Goal: Information Seeking & Learning: Find specific page/section

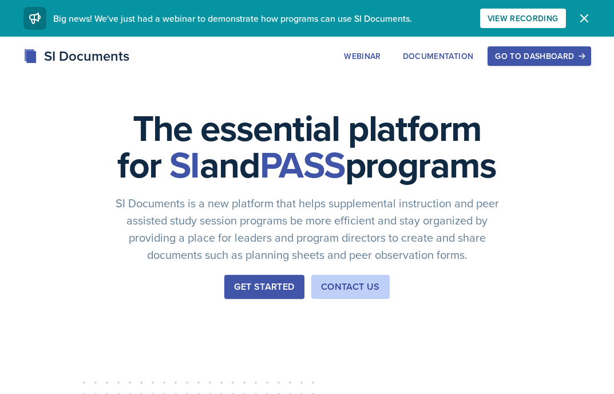
click at [525, 58] on div "Go to Dashboard" at bounding box center [539, 55] width 88 height 9
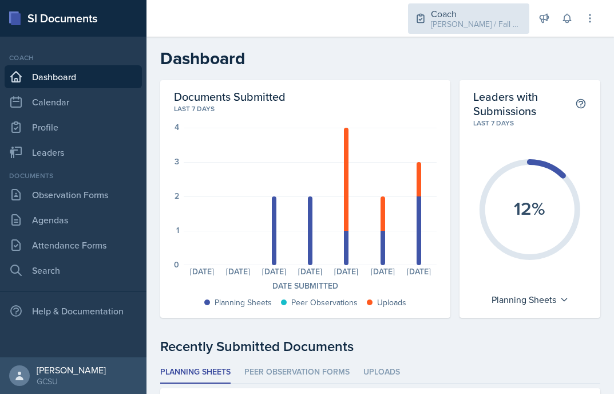
click at [470, 20] on div "[PERSON_NAME] / Fall 2025" at bounding box center [477, 24] width 92 height 12
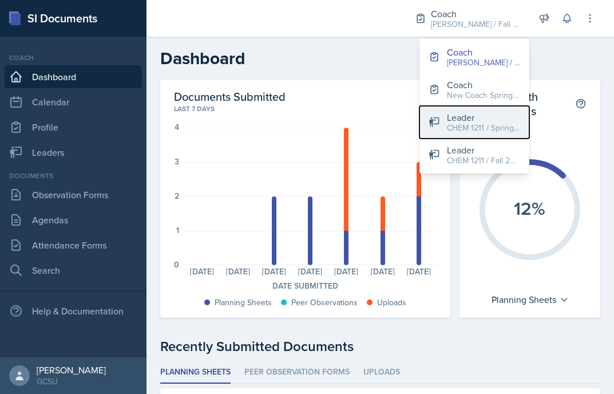
click at [461, 134] on button "Leader CHEM 1211 / Spring 2025" at bounding box center [474, 122] width 110 height 33
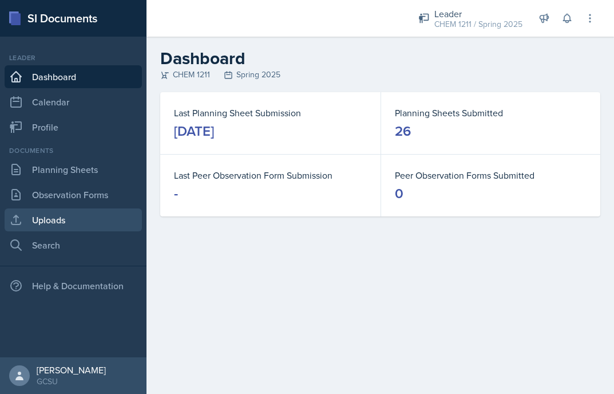
click at [72, 213] on link "Uploads" at bounding box center [73, 219] width 137 height 23
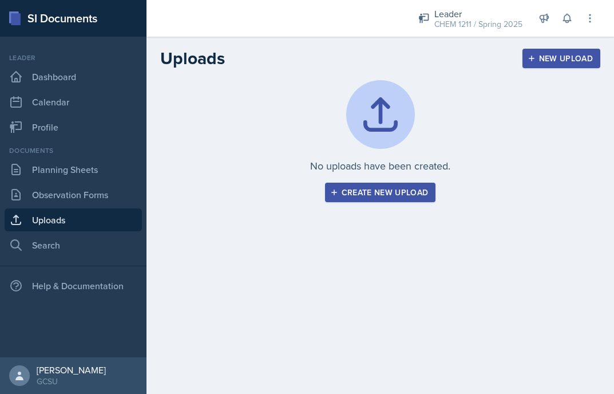
click at [107, 260] on nav "Leader Dashboard Calendar Profile Documents Planning Sheets Observation Forms U…" at bounding box center [73, 197] width 146 height 320
click at [83, 242] on link "Search" at bounding box center [73, 244] width 137 height 23
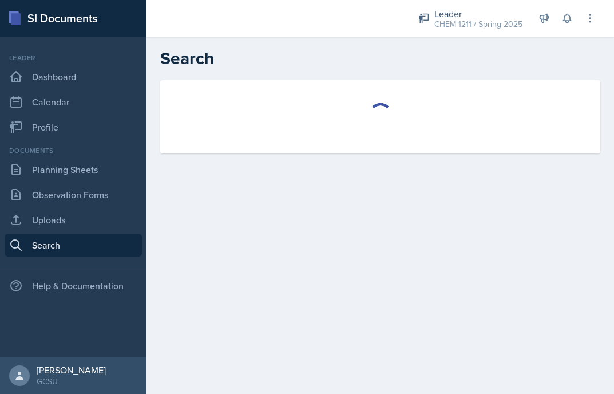
select select "all"
select select "1"
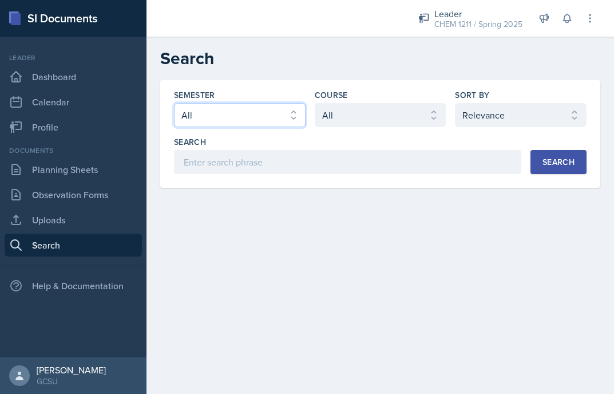
click at [282, 117] on select "Select semester All Fall 2025 Spring 2025 Fall 2024 Spring 2024 Fall 2023 Sprin…" at bounding box center [240, 115] width 132 height 24
click at [338, 107] on select "Select course All ACCT 3101 ACCT 3102 ASTR 1000 BIOL 1100 BIOL 1107 BIOL 1108 B…" at bounding box center [381, 115] width 132 height 24
select select "6d02d006-d2ce-4ab3-bc11-53b48f3c94ca"
click at [315, 103] on select "Select course All ACCT 3101 ACCT 3102 ASTR 1000 BIOL 1100 BIOL 1107 BIOL 1108 B…" at bounding box center [381, 115] width 132 height 24
click at [571, 155] on button "Search" at bounding box center [558, 162] width 56 height 24
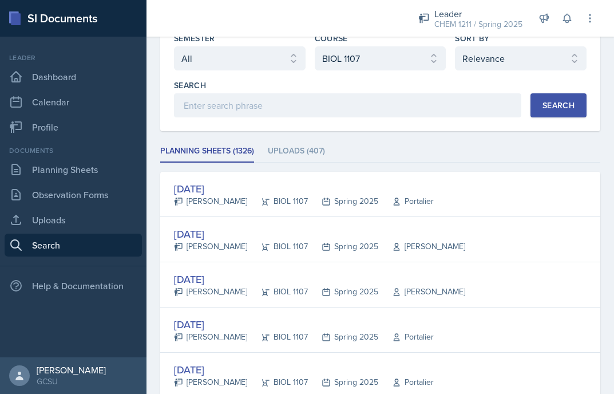
scroll to position [45, 0]
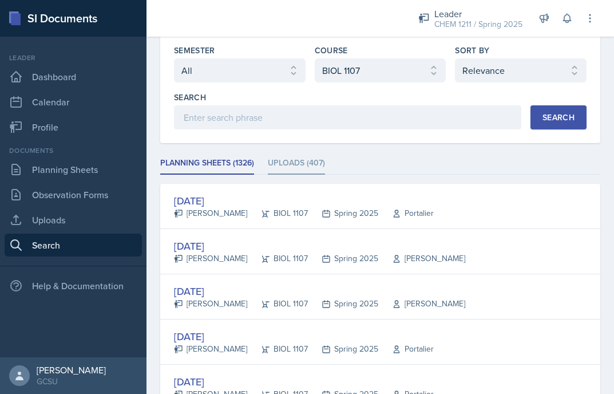
click at [289, 157] on li "Uploads (407)" at bounding box center [296, 163] width 57 height 22
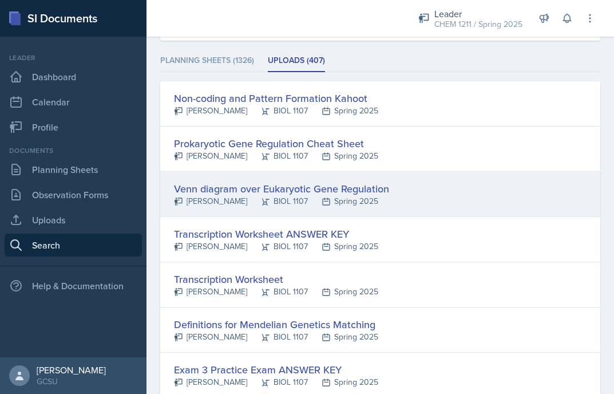
scroll to position [308, 0]
